Goal: Register for event/course

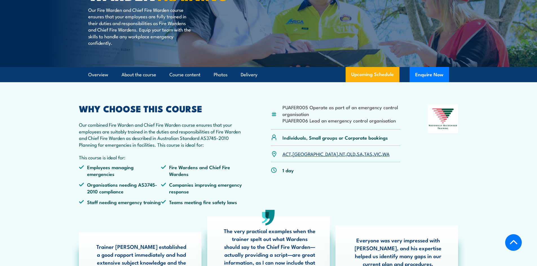
scroll to position [141, 0]
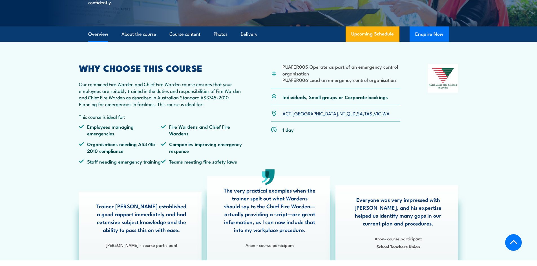
click at [434, 42] on button "Enquire Now" at bounding box center [428, 33] width 39 height 15
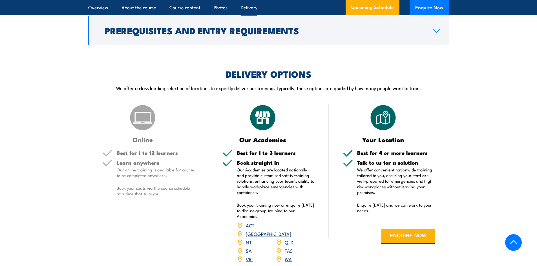
scroll to position [733, 0]
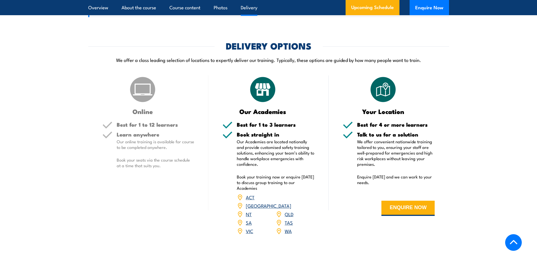
click at [289, 204] on link "[GEOGRAPHIC_DATA]" at bounding box center [268, 205] width 45 height 7
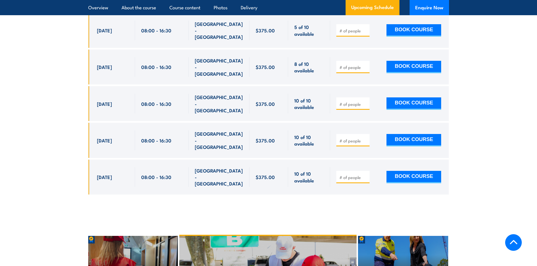
scroll to position [1111, 0]
